Goal: Navigation & Orientation: Find specific page/section

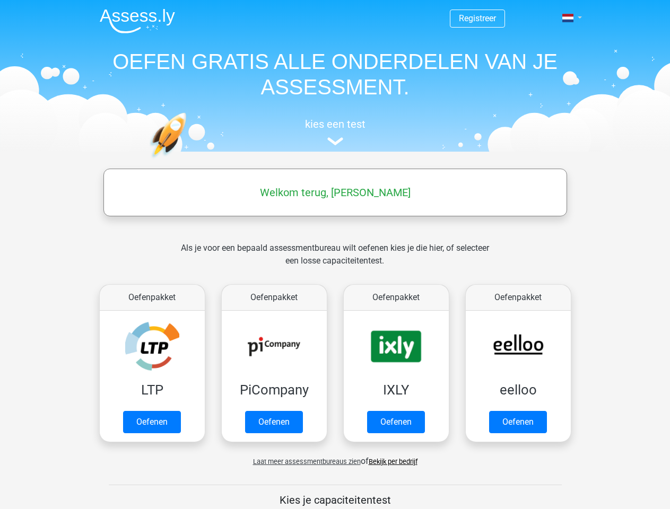
click at [568, 18] on span at bounding box center [567, 18] width 11 height 8
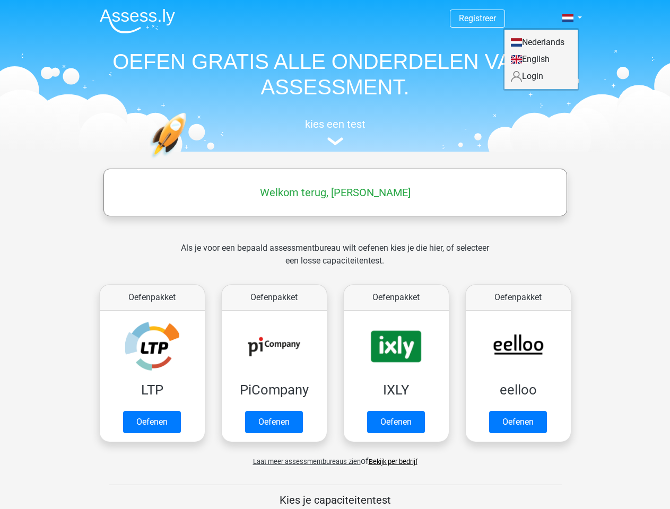
click at [304, 461] on span "Laat meer assessmentbureaus zien" at bounding box center [307, 462] width 108 height 8
